Goal: Find specific page/section: Find specific page/section

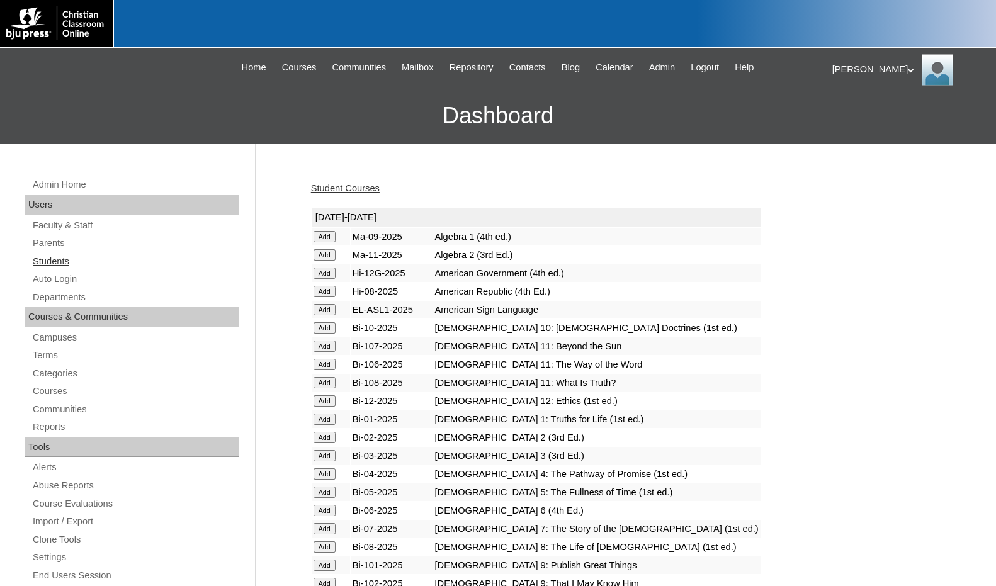
click at [43, 256] on link "Students" at bounding box center [135, 262] width 208 height 16
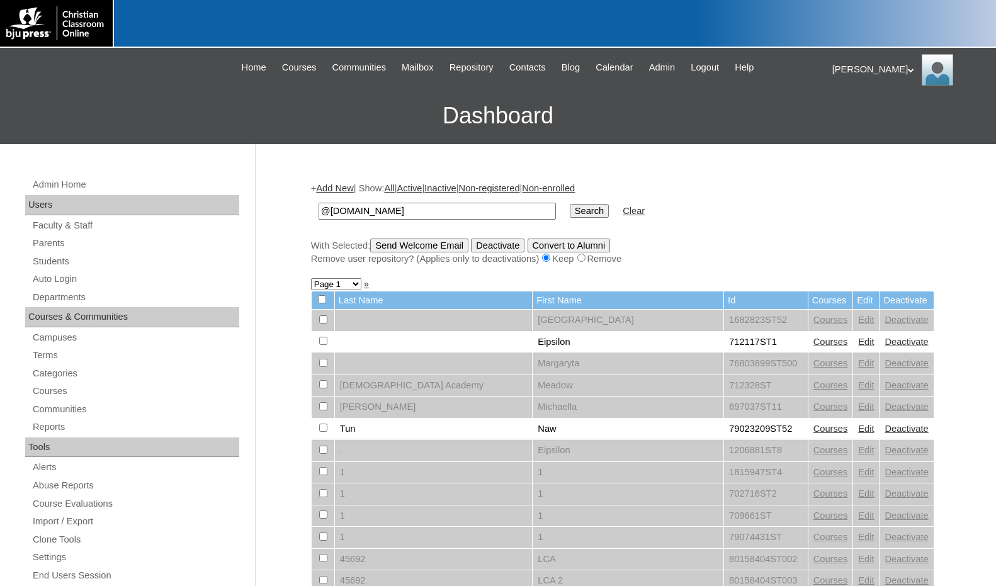
type input "@pccaeagles.org"
click at [570, 204] on input "Search" at bounding box center [589, 211] width 39 height 14
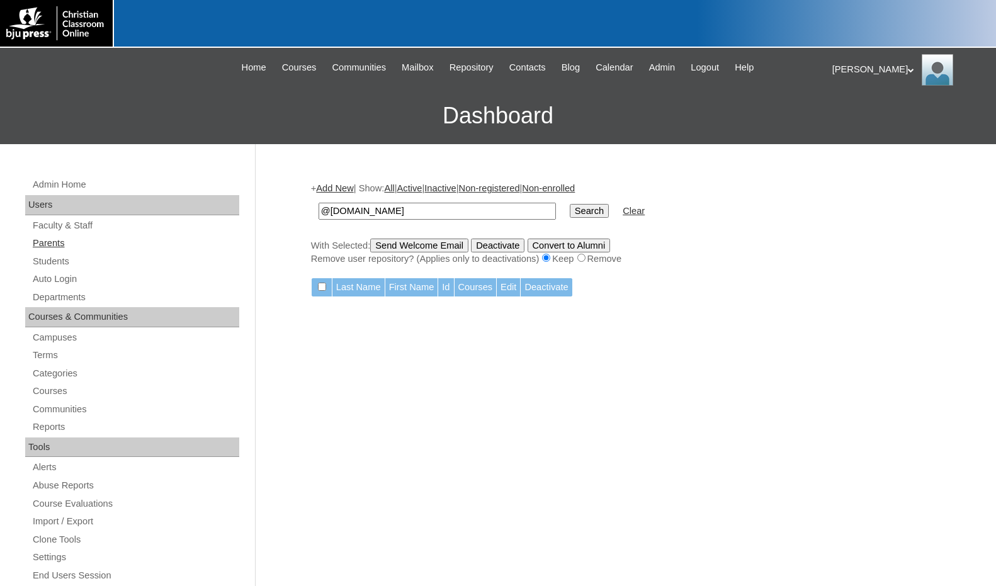
click at [70, 241] on link "Parents" at bounding box center [135, 243] width 208 height 16
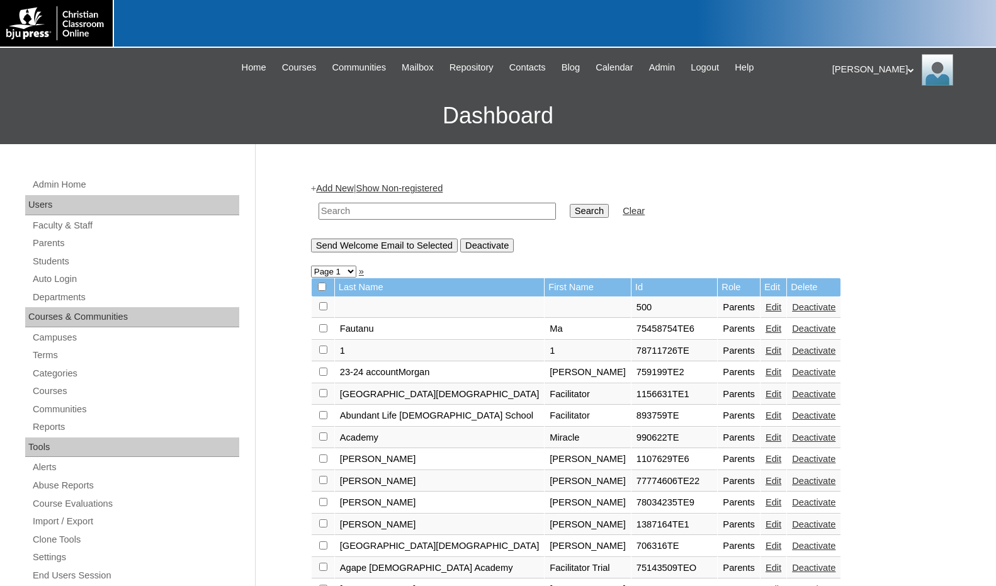
click at [376, 216] on input "text" at bounding box center [436, 211] width 237 height 17
paste input "@pccaeagles.org"
type input "@pccaeagles.org"
click at [570, 204] on input "Search" at bounding box center [589, 211] width 39 height 14
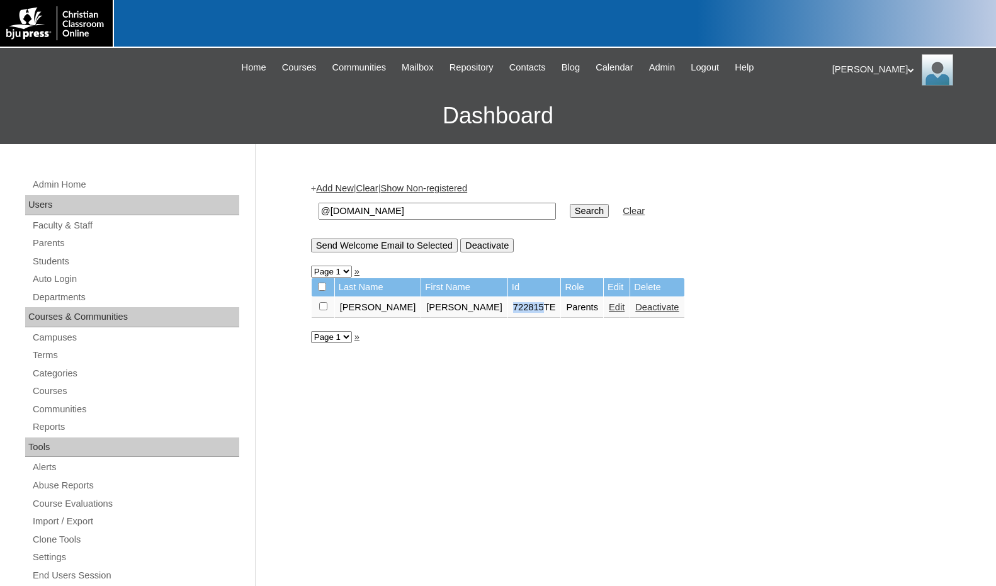
drag, startPoint x: 447, startPoint y: 311, endPoint x: 476, endPoint y: 312, distance: 29.6
click at [508, 312] on td "722815TE" at bounding box center [534, 307] width 53 height 21
copy td "722815"
drag, startPoint x: 425, startPoint y: 209, endPoint x: 299, endPoint y: 206, distance: 125.9
click at [299, 206] on div "Admin Home Users Faculty & Staff Parents Students Auto Login Departments Course…" at bounding box center [498, 578] width 996 height 868
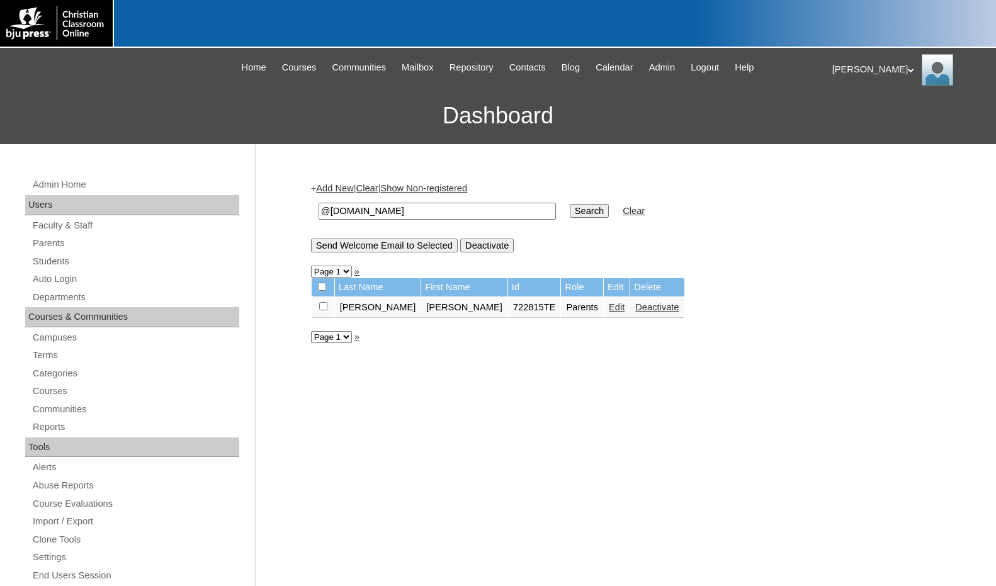
paste input "722815"
type input "722815"
click at [570, 216] on input "Search" at bounding box center [589, 211] width 39 height 14
click at [53, 264] on link "Students" at bounding box center [135, 262] width 208 height 16
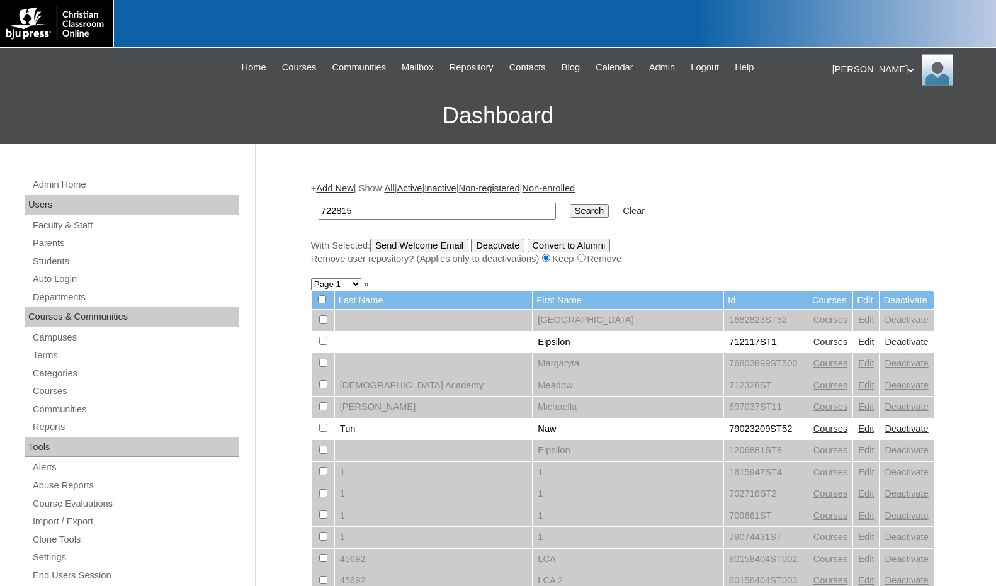
type input "722815"
click at [570, 211] on input "Search" at bounding box center [589, 211] width 39 height 14
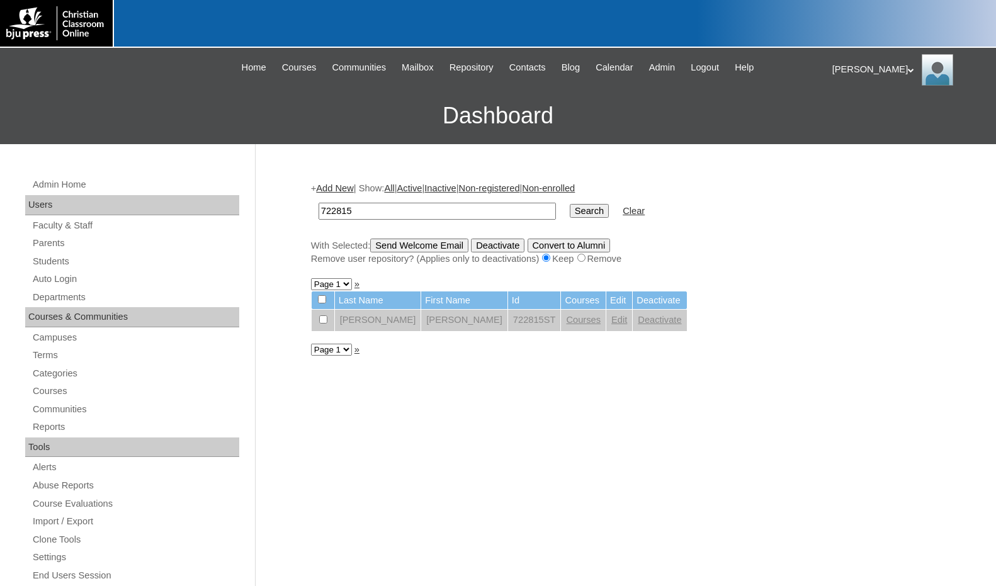
click at [566, 325] on link "Courses" at bounding box center [583, 320] width 35 height 10
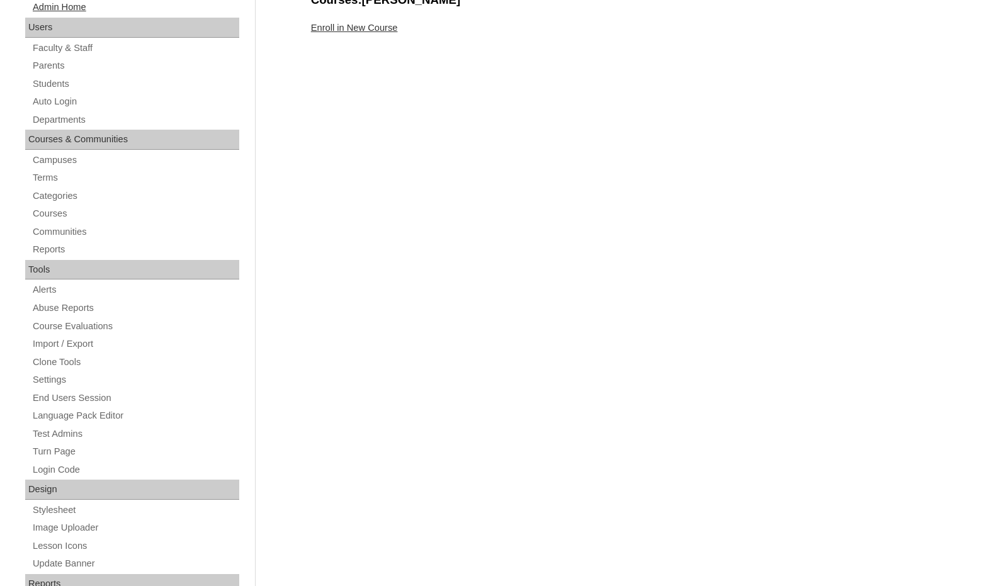
scroll to position [189, 0]
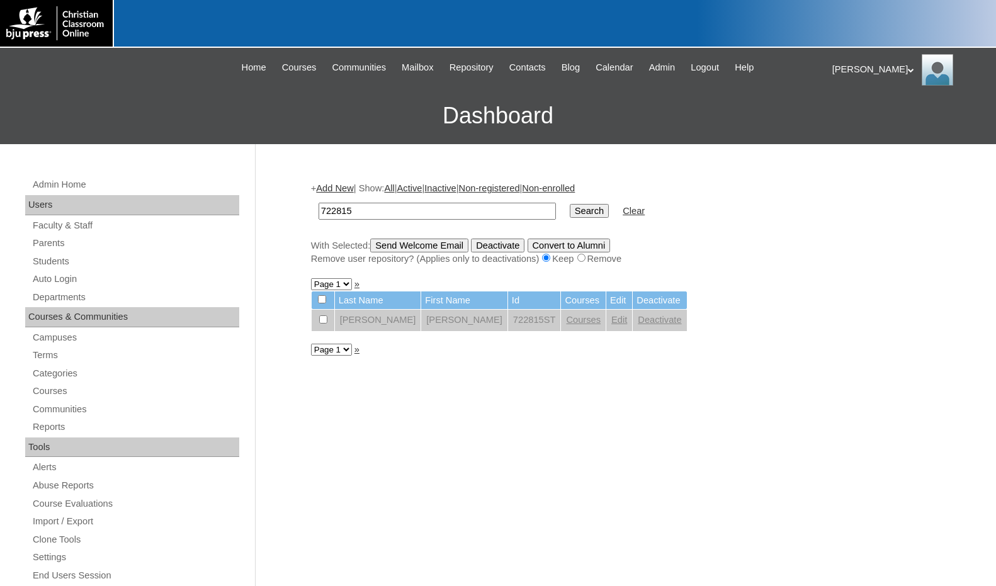
click at [611, 322] on link "Edit" at bounding box center [619, 320] width 16 height 10
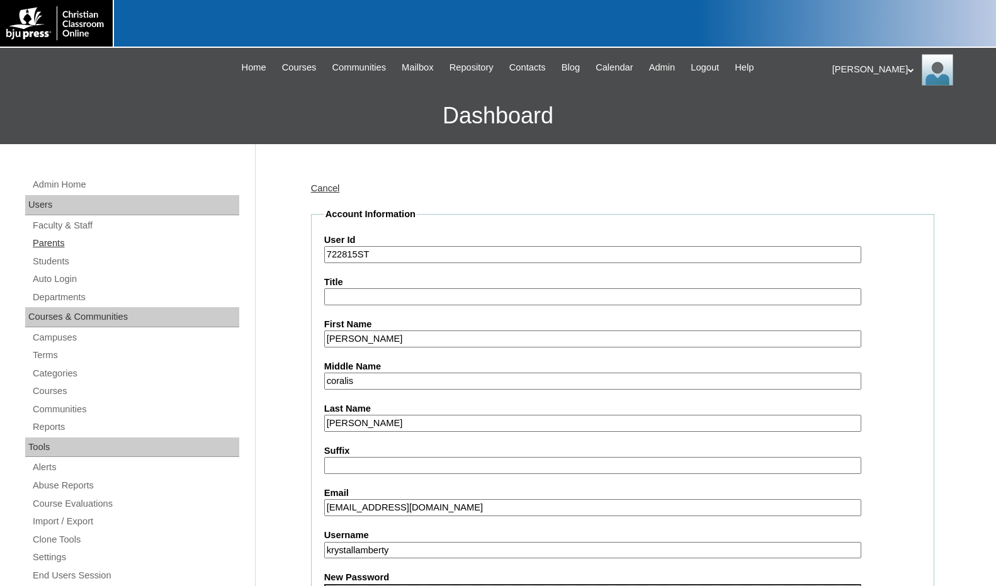
click at [77, 244] on link "Parents" at bounding box center [135, 243] width 208 height 16
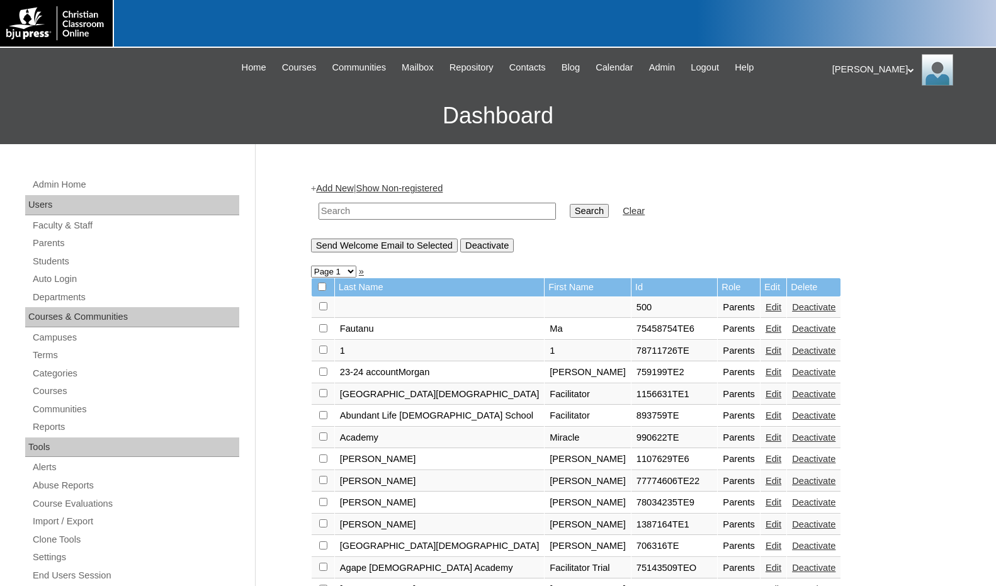
click at [445, 217] on input "text" at bounding box center [436, 211] width 237 height 17
paste input "722815"
type input "722815"
click at [570, 206] on input "Search" at bounding box center [589, 211] width 39 height 14
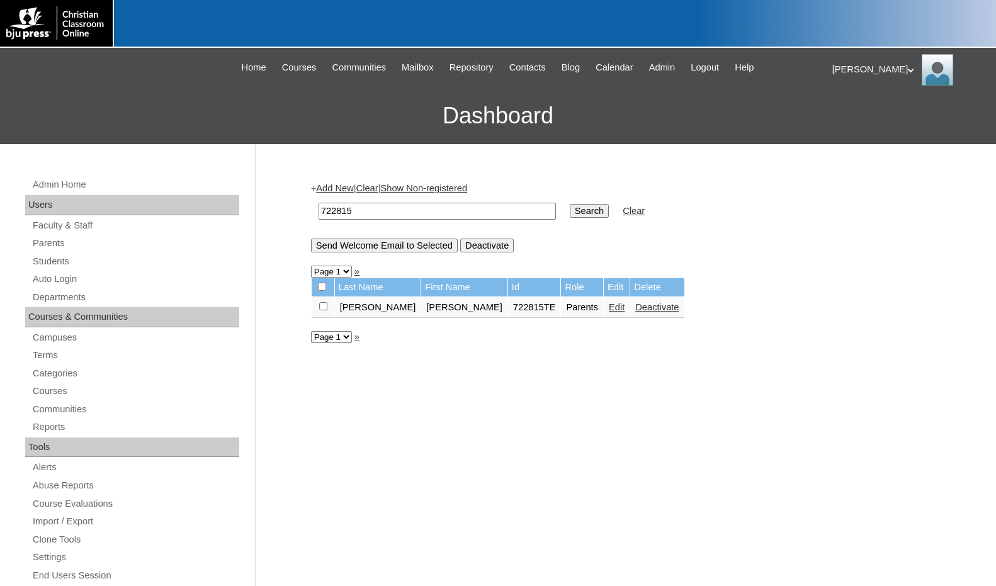
click at [861, 234] on div "+ Add New | Clear | Show Non-registered 722815 Search Clear Send Welcome Email …" at bounding box center [622, 217] width 623 height 70
click at [838, 72] on div "[PERSON_NAME] My Profile My Settings Logout" at bounding box center [907, 69] width 151 height 31
click at [853, 119] on span "Logout" at bounding box center [854, 117] width 25 height 9
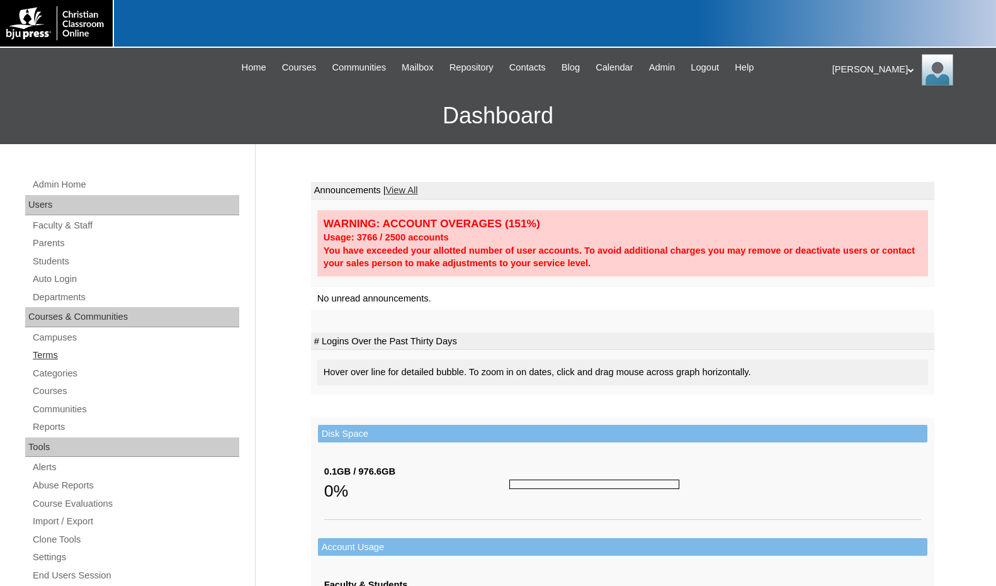
click at [62, 349] on link "Terms" at bounding box center [135, 355] width 208 height 16
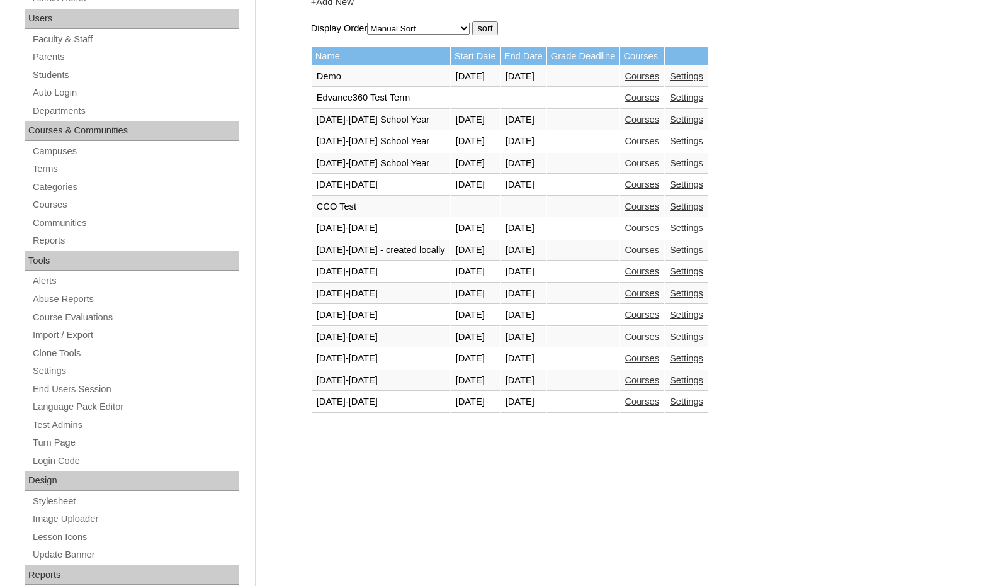
scroll to position [189, 0]
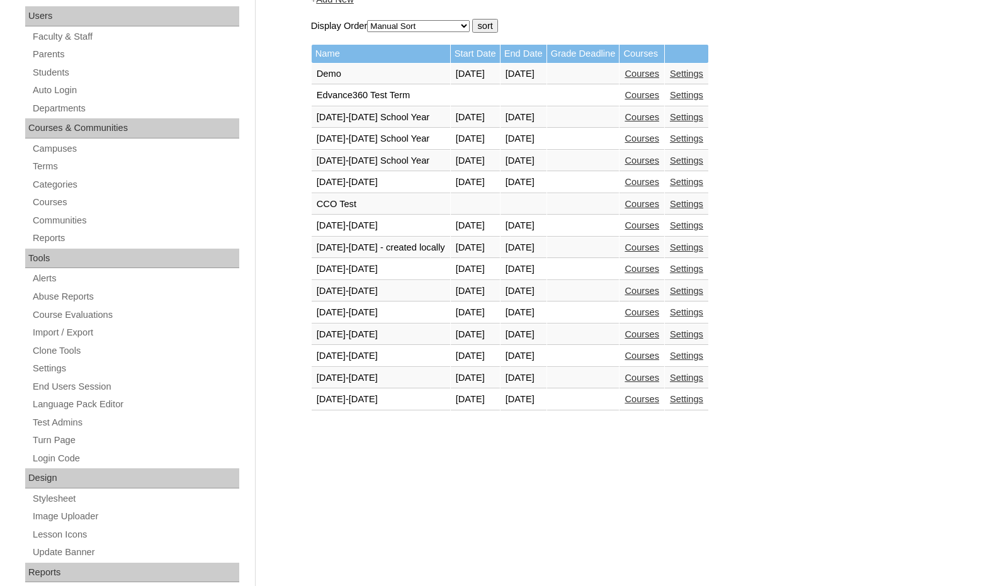
click at [632, 400] on link "Courses" at bounding box center [641, 399] width 35 height 10
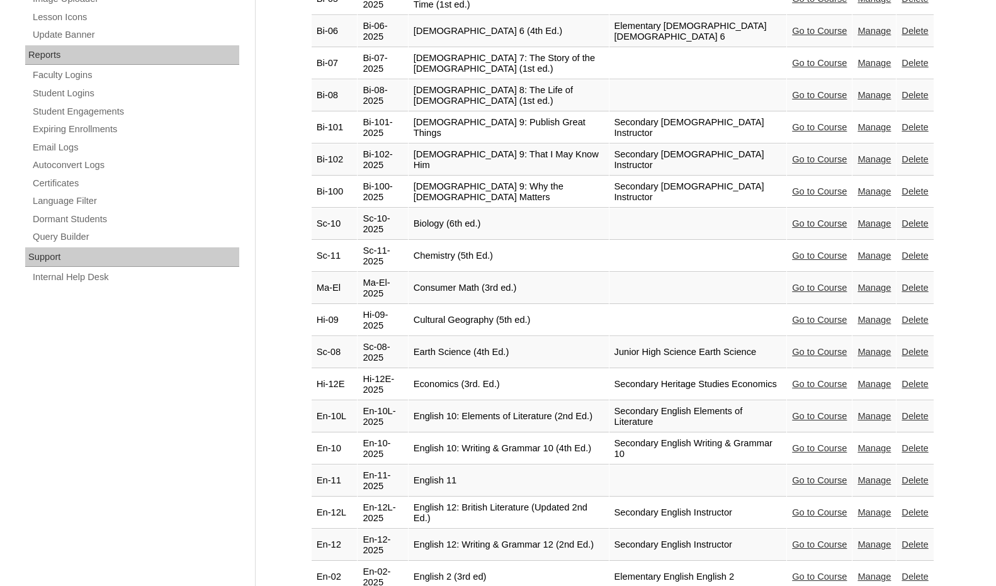
scroll to position [755, 0]
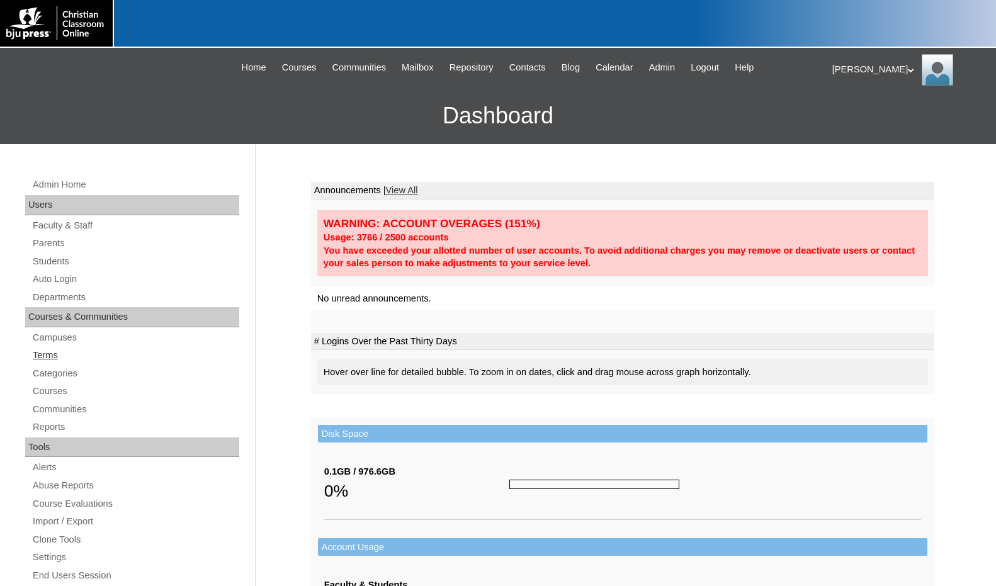
click at [42, 351] on link "Terms" at bounding box center [135, 355] width 208 height 16
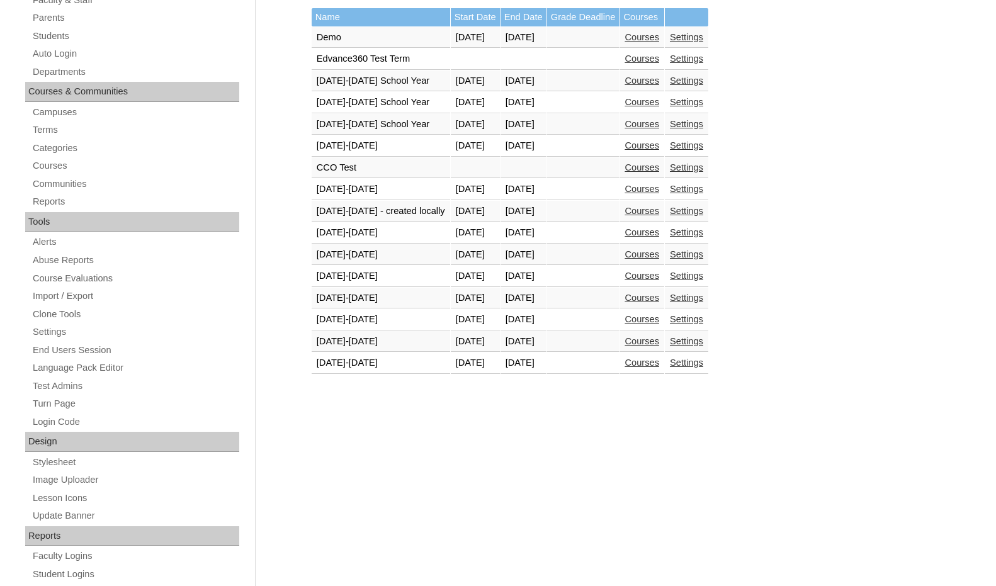
scroll to position [252, 0]
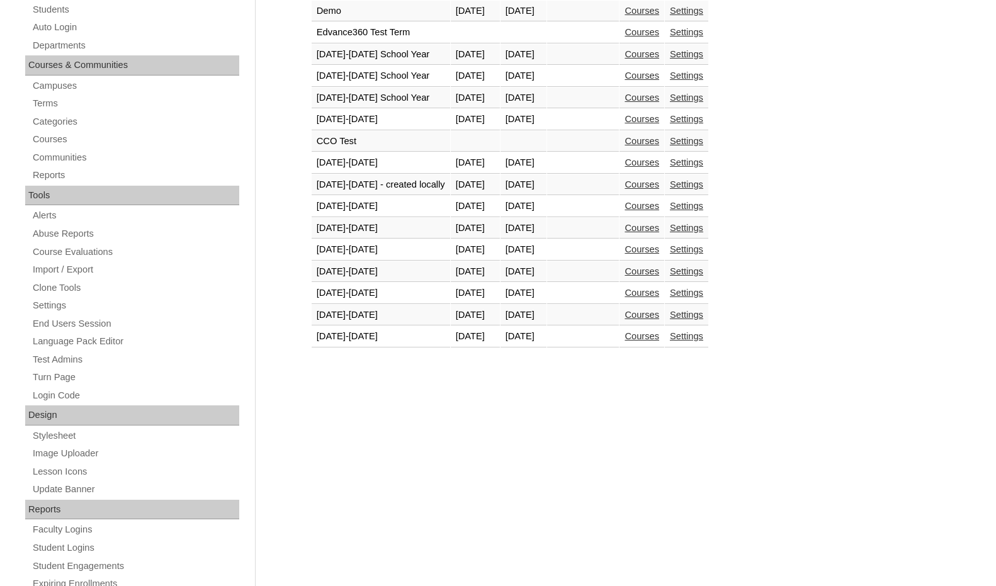
click at [645, 337] on link "Courses" at bounding box center [641, 336] width 35 height 10
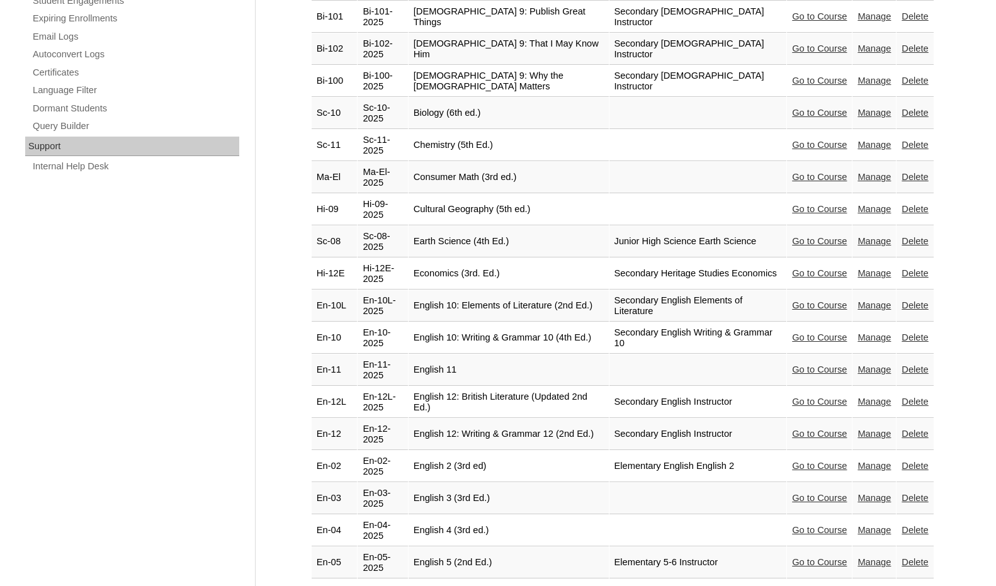
scroll to position [818, 0]
click at [811, 556] on link "Go to Course" at bounding box center [819, 561] width 55 height 10
